Goal: Find specific page/section: Find specific page/section

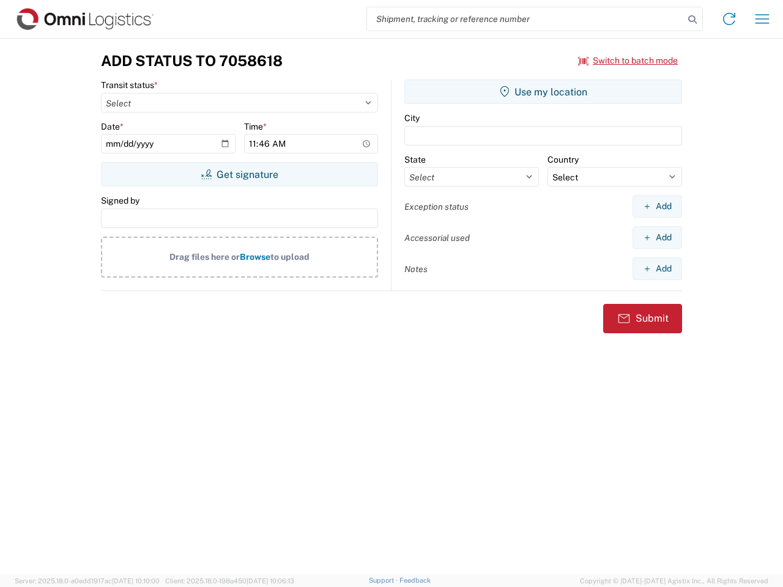
click at [525, 19] on input "search" at bounding box center [525, 18] width 317 height 23
click at [692, 20] on icon at bounding box center [692, 19] width 17 height 17
click at [729, 19] on icon at bounding box center [729, 19] width 20 height 20
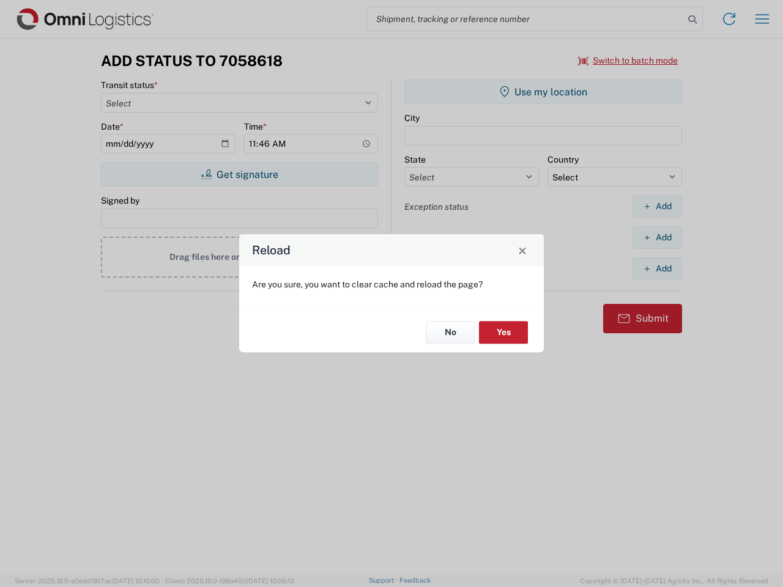
click at [762, 19] on div "Reload Are you sure, you want to clear cache and reload the page? No Yes" at bounding box center [391, 293] width 783 height 587
click at [628, 61] on div "Reload Are you sure, you want to clear cache and reload the page? No Yes" at bounding box center [391, 293] width 783 height 587
click at [239, 174] on div "Reload Are you sure, you want to clear cache and reload the page? No Yes" at bounding box center [391, 293] width 783 height 587
click at [543, 92] on div "Reload Are you sure, you want to clear cache and reload the page? No Yes" at bounding box center [391, 293] width 783 height 587
click at [657, 206] on div "Reload Are you sure, you want to clear cache and reload the page? No Yes" at bounding box center [391, 293] width 783 height 587
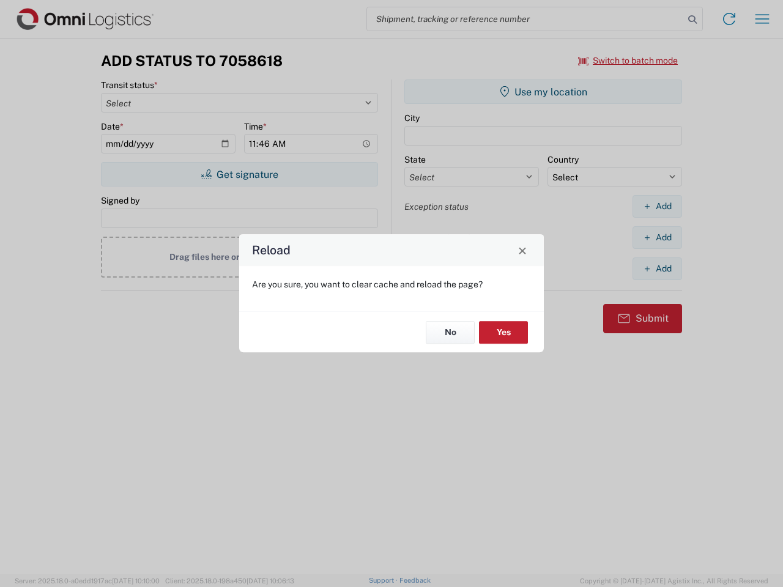
click at [657, 237] on div "Reload Are you sure, you want to clear cache and reload the page? No Yes" at bounding box center [391, 293] width 783 height 587
click at [657, 268] on div "Reload Are you sure, you want to clear cache and reload the page? No Yes" at bounding box center [391, 293] width 783 height 587
